Goal: Task Accomplishment & Management: Complete application form

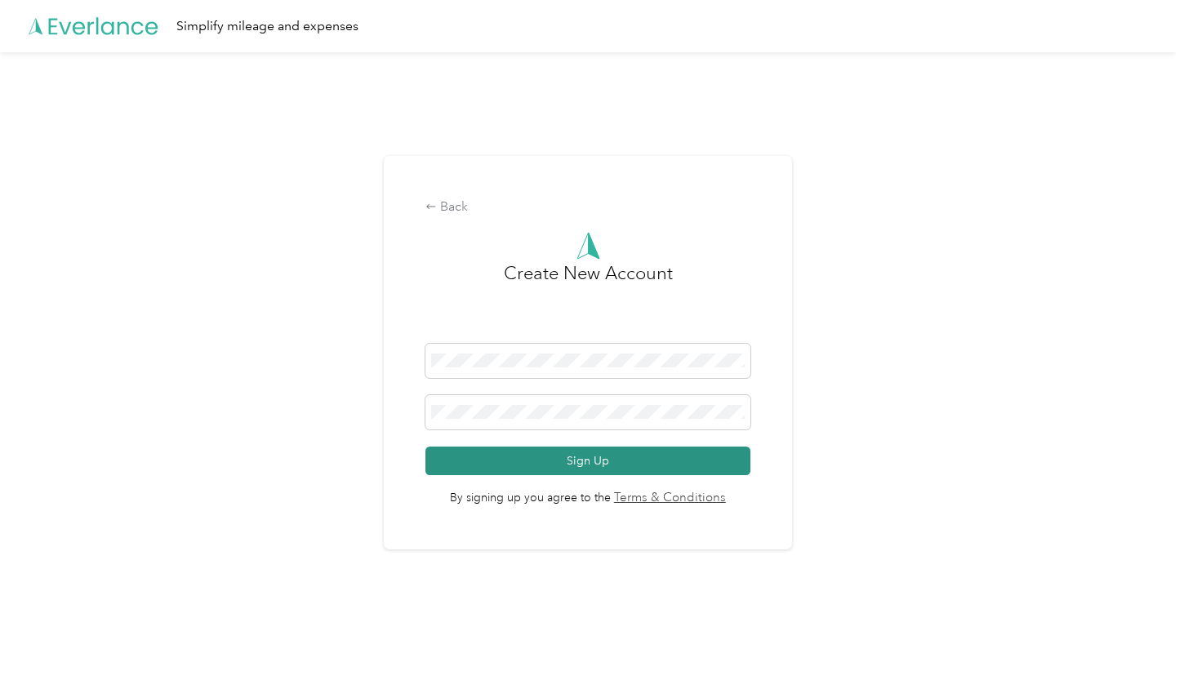
click at [657, 461] on button "Sign Up" at bounding box center [587, 461] width 324 height 29
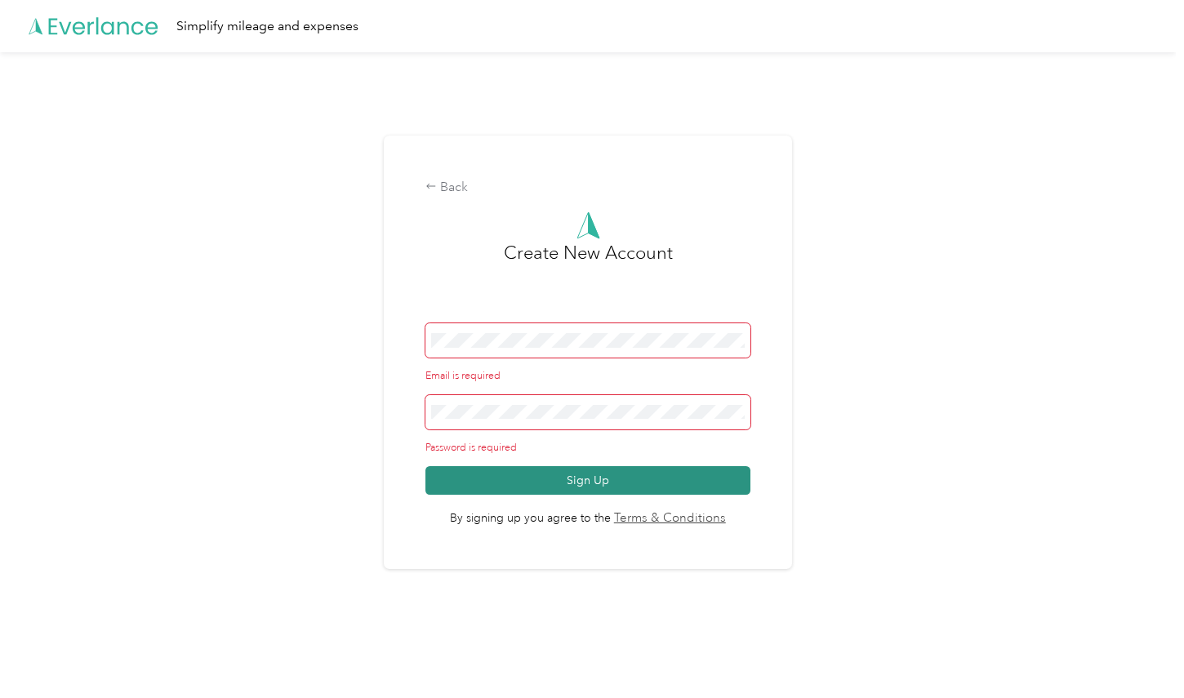
click at [512, 481] on button "Sign Up" at bounding box center [587, 480] width 324 height 29
click at [515, 469] on button "Sign Up" at bounding box center [587, 480] width 324 height 29
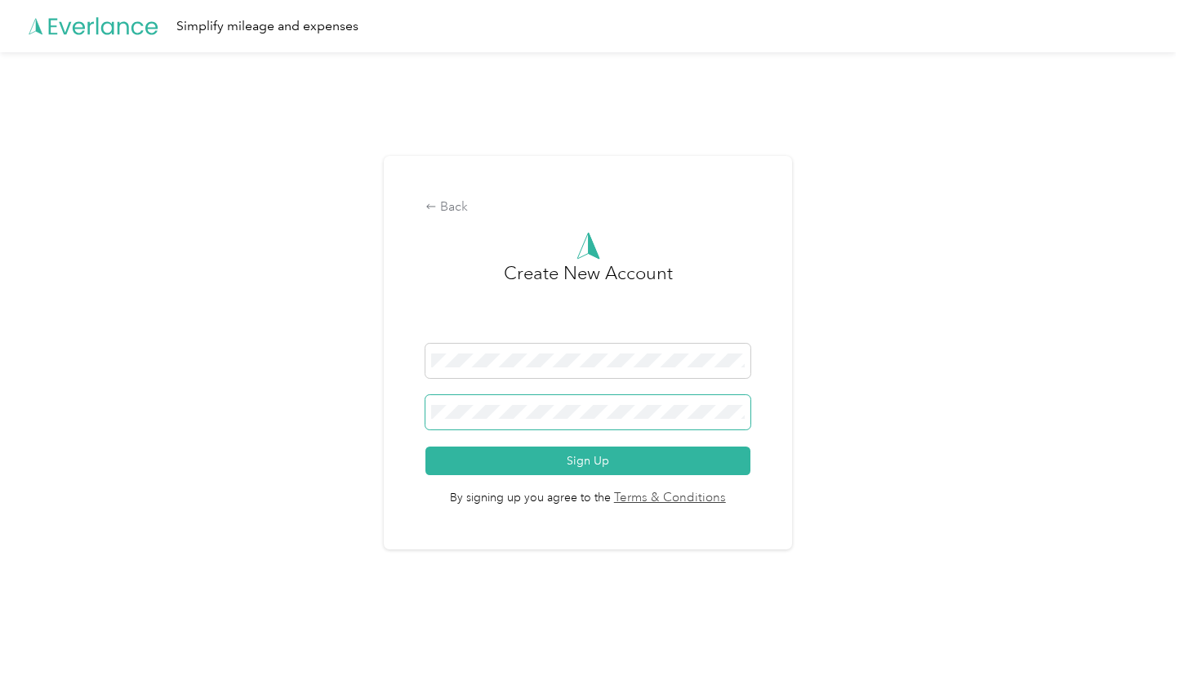
click at [425, 447] on button "Sign Up" at bounding box center [587, 461] width 324 height 29
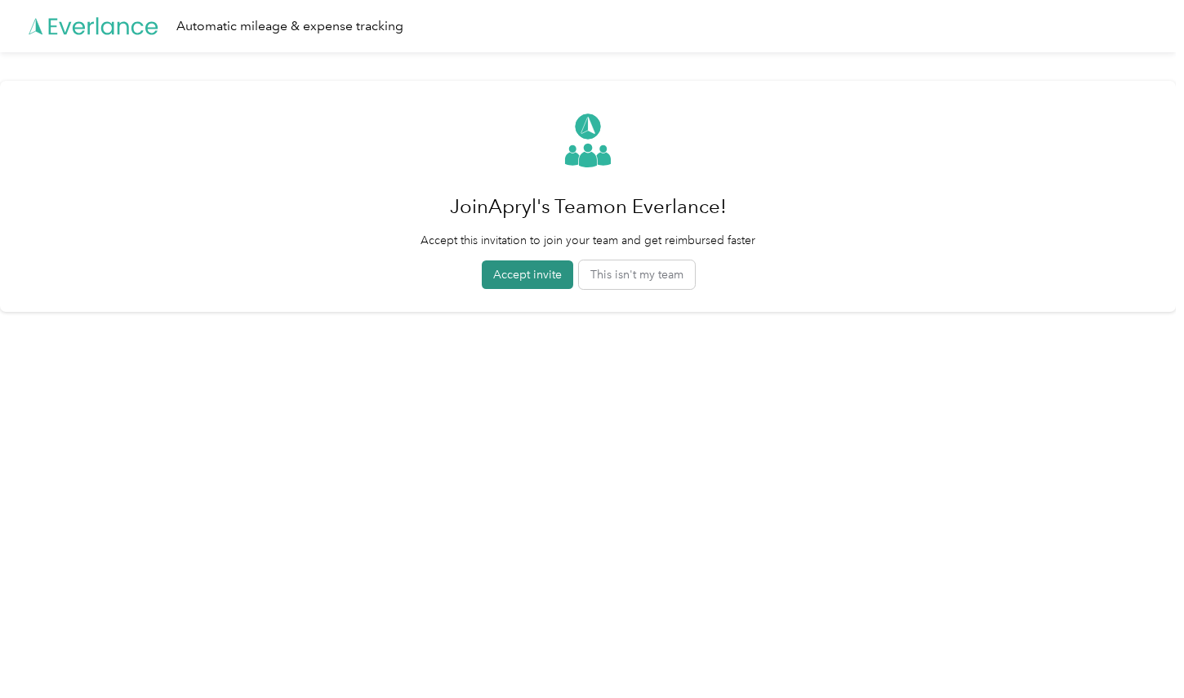
click at [543, 278] on button "Accept invite" at bounding box center [527, 275] width 91 height 29
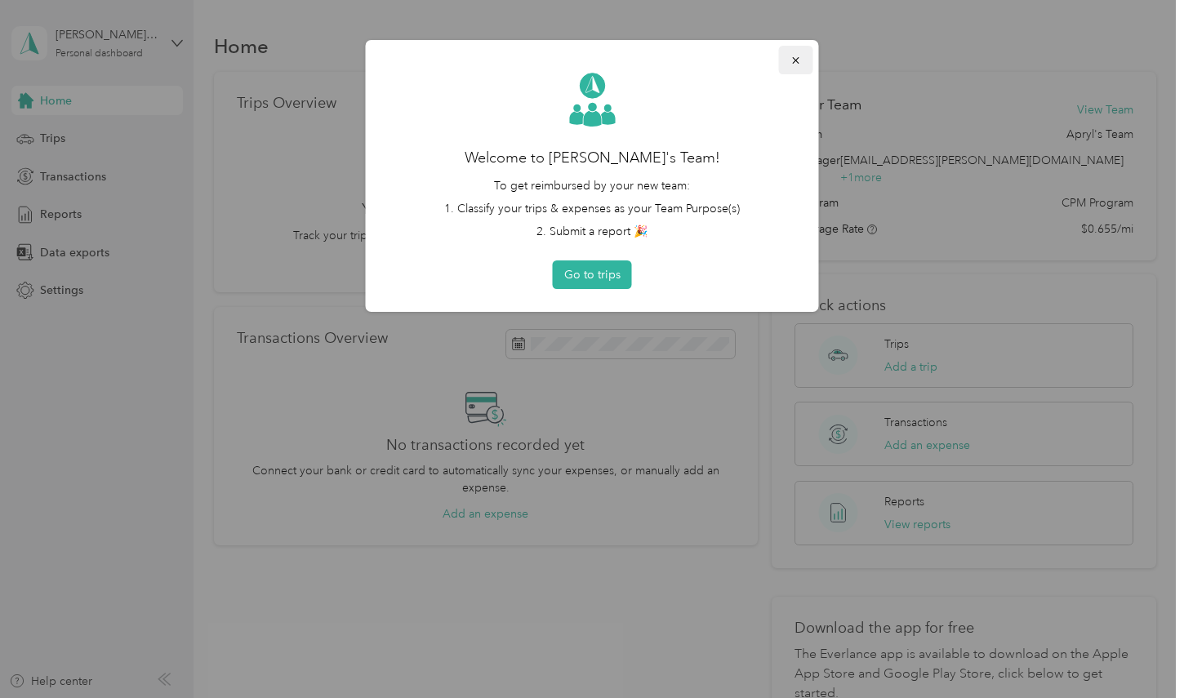
click at [790, 51] on button "button" at bounding box center [796, 60] width 34 height 29
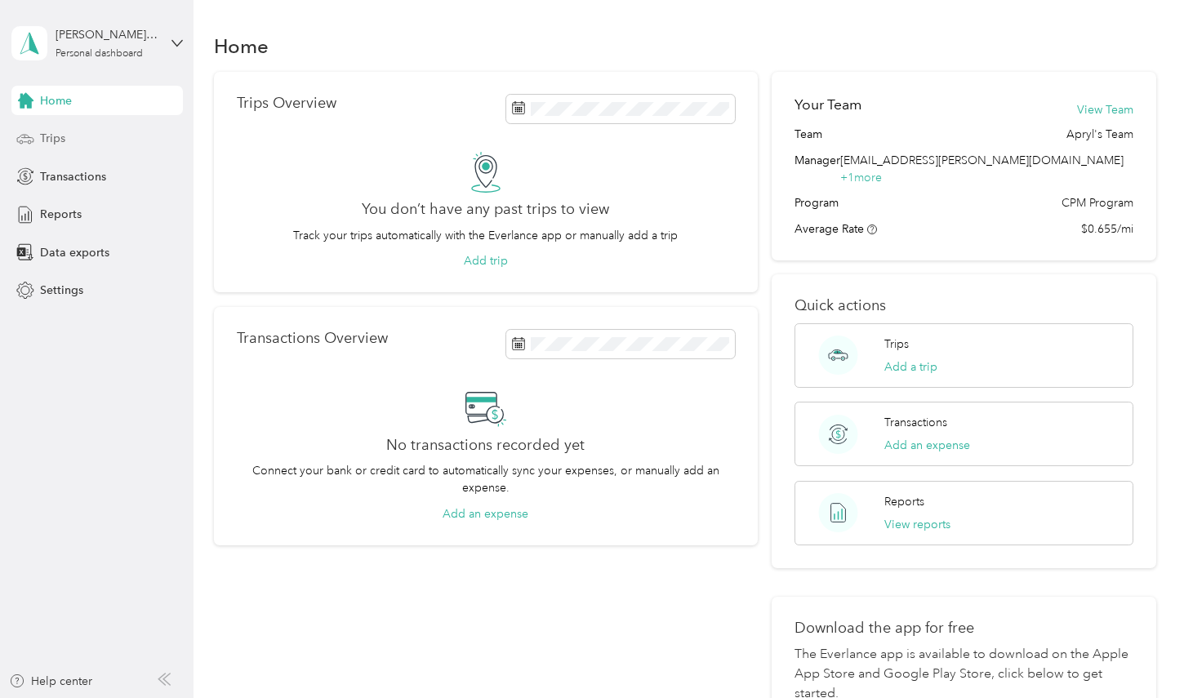
click at [82, 149] on div "Trips" at bounding box center [97, 138] width 172 height 29
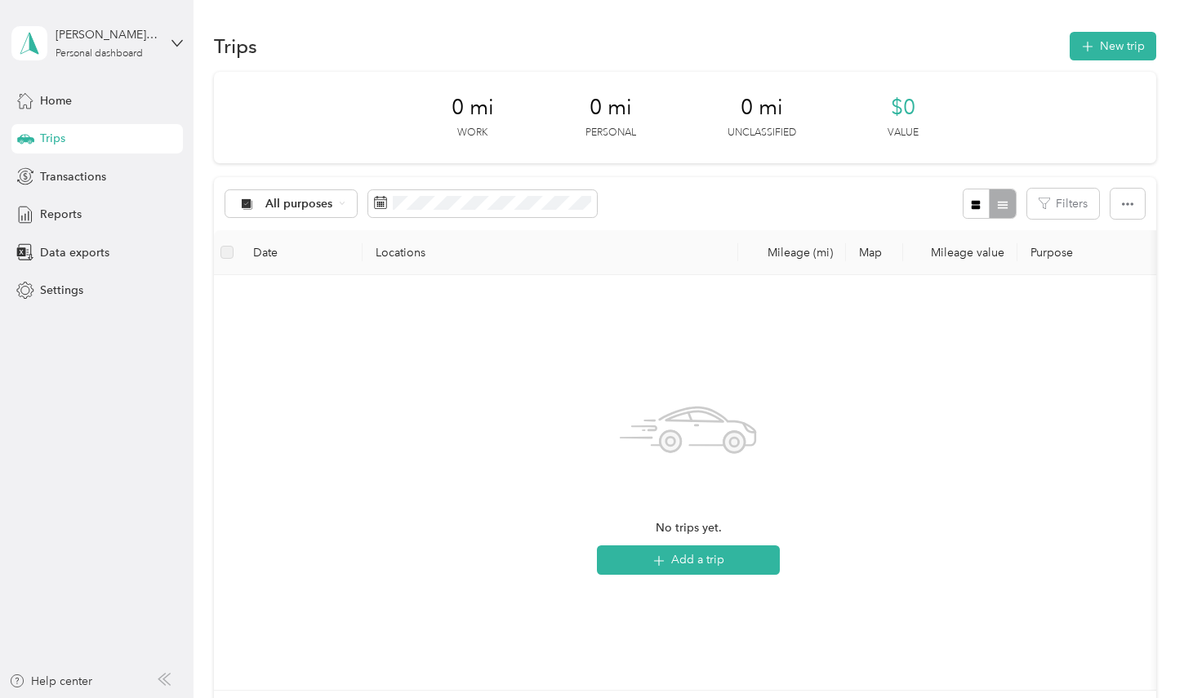
click at [104, 116] on div "Home Trips Transactions Reports Data exports Settings" at bounding box center [97, 196] width 172 height 220
click at [87, 101] on div "Home" at bounding box center [97, 100] width 172 height 29
